Goal: Information Seeking & Learning: Learn about a topic

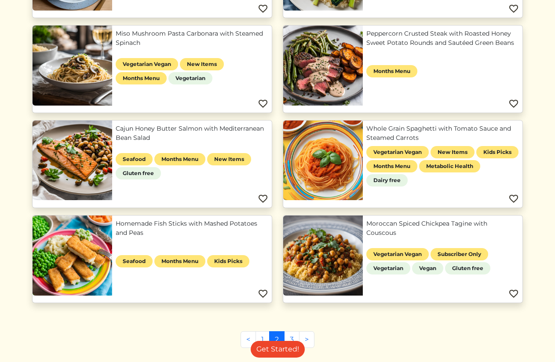
scroll to position [576, 0]
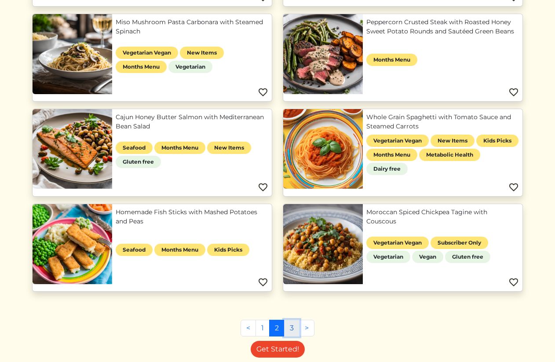
click at [291, 333] on link "3" at bounding box center [291, 327] width 15 height 17
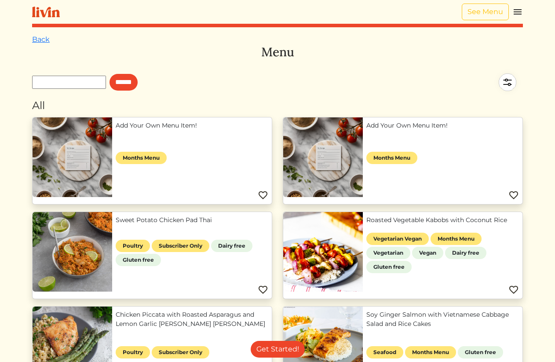
click at [381, 323] on link "Soy Ginger Salmon with Vietnamese Cabbage Salad and Rice Cakes" at bounding box center [442, 319] width 152 height 18
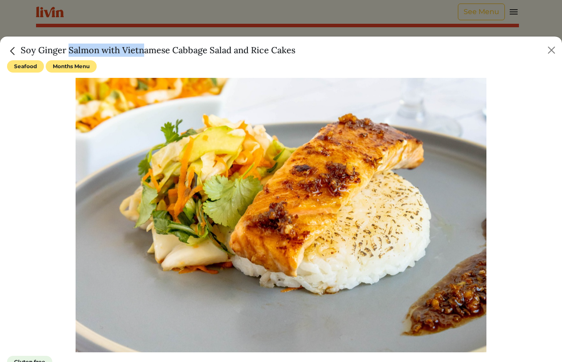
copy h5 "Soy Ginger Salmon"
drag, startPoint x: 102, startPoint y: 49, endPoint x: 308, endPoint y: 49, distance: 207.0
click at [309, 48] on div "Soy Ginger Salmon with Vietnamese Cabbage Salad and Rice Cakes" at bounding box center [281, 48] width 562 height 24
copy h5 "with Vietnamese Cabbage Salad and Rice Cakes"
click at [553, 49] on button "Close" at bounding box center [551, 50] width 14 height 14
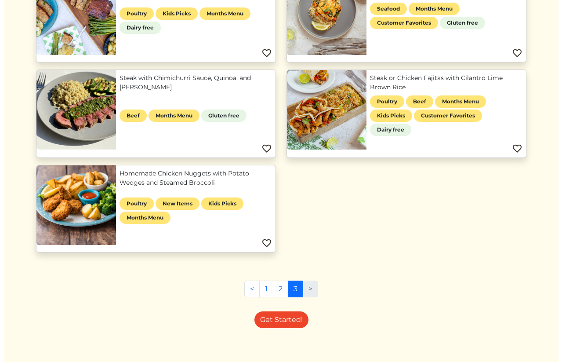
scroll to position [433, 0]
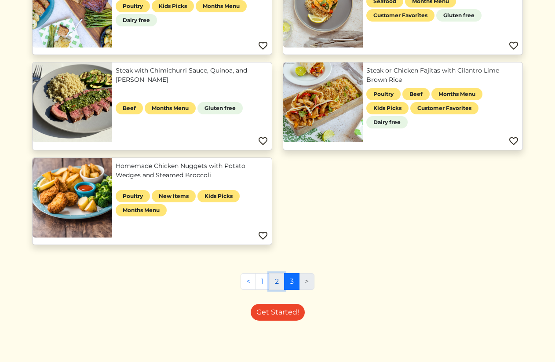
click at [276, 283] on link "2" at bounding box center [276, 281] width 15 height 17
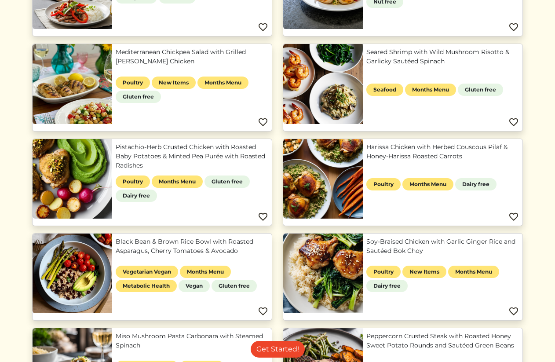
scroll to position [623, 0]
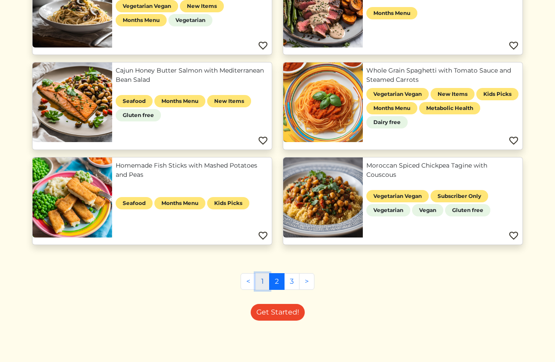
click at [260, 285] on link "1" at bounding box center [262, 281] width 14 height 17
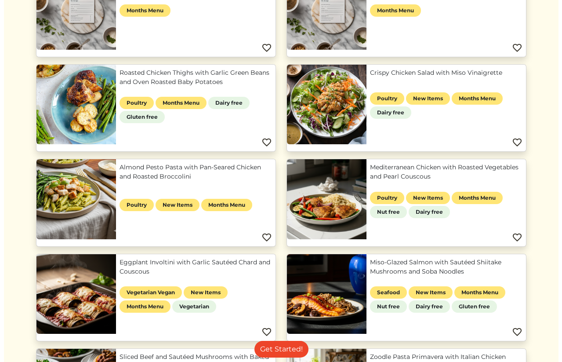
scroll to position [60, 0]
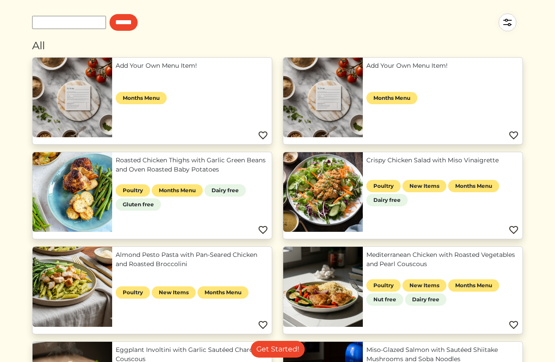
click at [406, 164] on link "Crispy Chicken Salad with Miso Vinaigrette" at bounding box center [442, 160] width 152 height 9
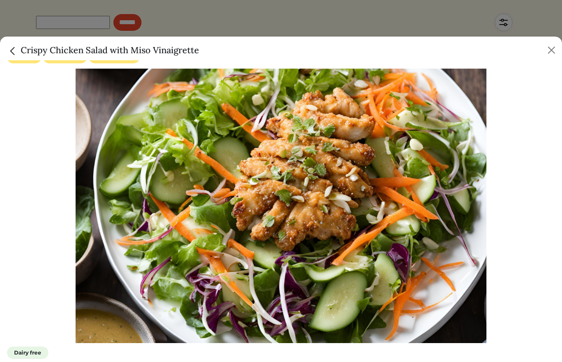
scroll to position [22, 0]
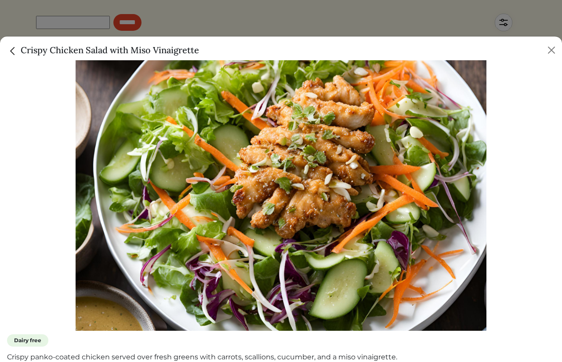
click at [184, 56] on h5 "Crispy Chicken Salad with Miso Vinaigrette" at bounding box center [103, 50] width 192 height 13
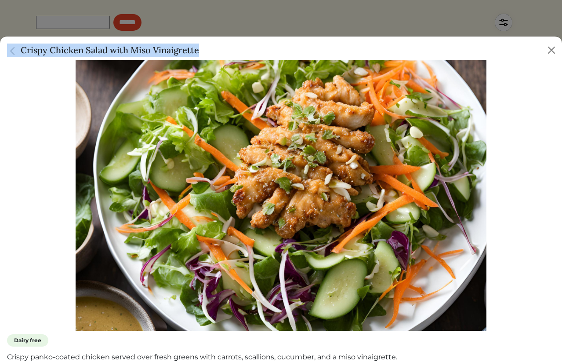
click at [184, 56] on h5 "Crispy Chicken Salad with Miso Vinaigrette" at bounding box center [103, 50] width 192 height 13
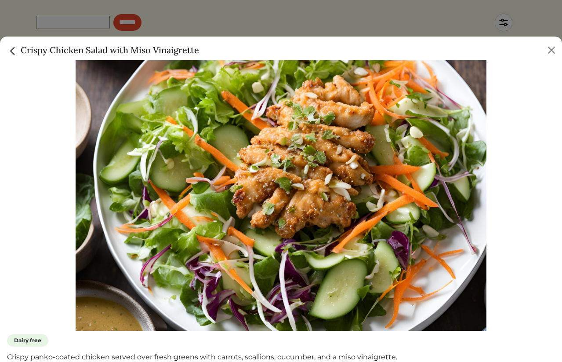
click at [47, 47] on h5 "Crispy Chicken Salad with Miso Vinaigrette" at bounding box center [103, 50] width 192 height 13
drag, startPoint x: 20, startPoint y: 51, endPoint x: 141, endPoint y: 50, distance: 121.3
drag, startPoint x: 109, startPoint y: 50, endPoint x: 218, endPoint y: 51, distance: 108.1
click at [217, 50] on div "Crispy Chicken Salad with Miso Vinaigrette" at bounding box center [281, 48] width 562 height 24
copy h5 "with Miso Vinaigrette"
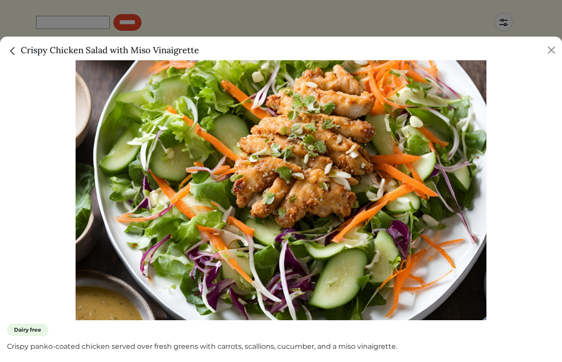
scroll to position [32, 0]
